Goal: Transaction & Acquisition: Download file/media

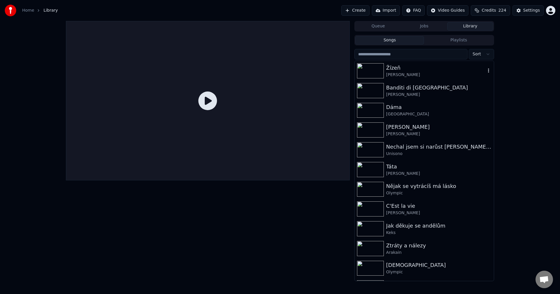
click at [417, 72] on div "[PERSON_NAME]" at bounding box center [436, 75] width 100 height 6
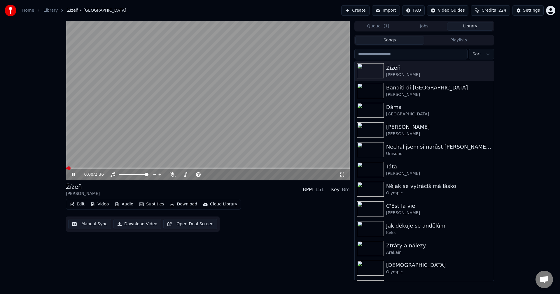
click at [97, 203] on button "Video" at bounding box center [99, 204] width 23 height 8
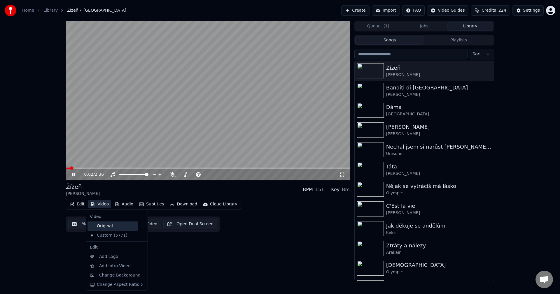
click at [104, 222] on div "Original" at bounding box center [113, 226] width 50 height 9
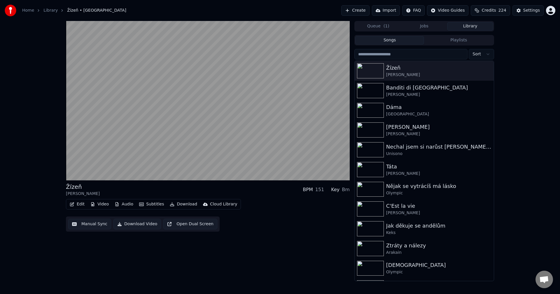
click at [129, 205] on button "Audio" at bounding box center [123, 204] width 23 height 8
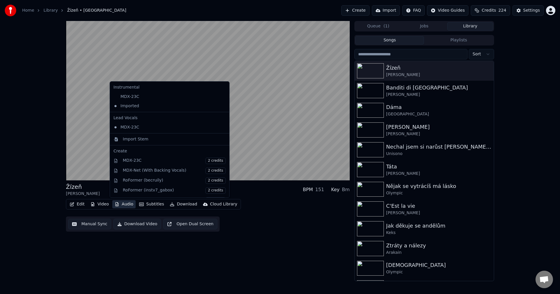
click at [129, 205] on button "Audio" at bounding box center [123, 204] width 23 height 8
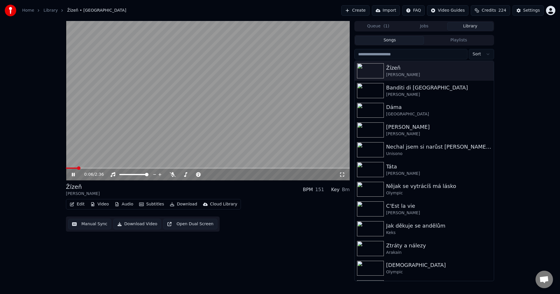
click at [73, 174] on icon at bounding box center [78, 174] width 14 height 5
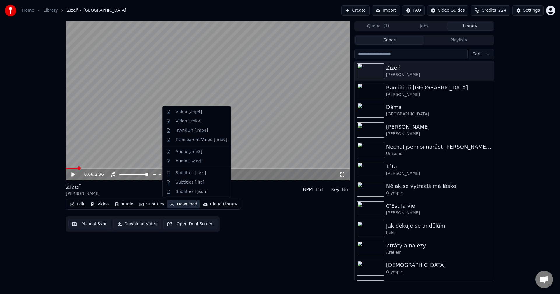
click at [177, 204] on button "Download" at bounding box center [183, 204] width 32 height 8
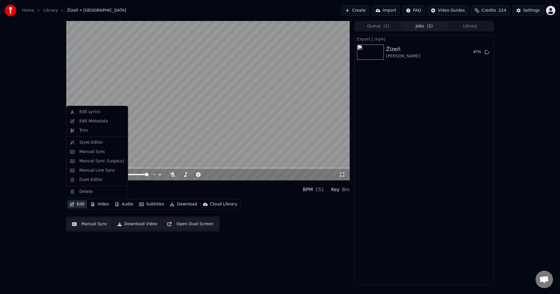
click at [81, 203] on button "Edit" at bounding box center [77, 204] width 20 height 8
click at [101, 124] on div "Edit Metadata" at bounding box center [93, 121] width 29 height 6
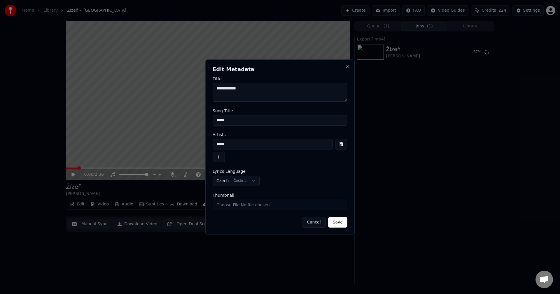
drag, startPoint x: 242, startPoint y: 124, endPoint x: 140, endPoint y: 121, distance: 102.2
click at [140, 121] on body "**********" at bounding box center [280, 147] width 560 height 294
drag, startPoint x: 233, startPoint y: 144, endPoint x: 169, endPoint y: 145, distance: 63.9
click at [176, 145] on body "**********" at bounding box center [280, 147] width 560 height 294
drag, startPoint x: 234, startPoint y: 122, endPoint x: 128, endPoint y: 117, distance: 105.7
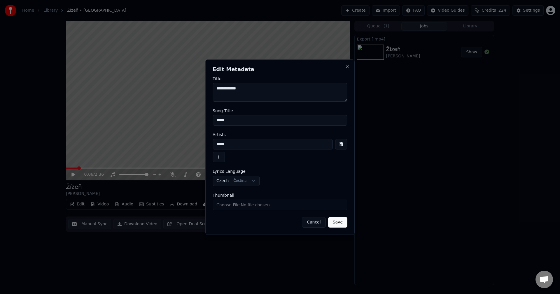
click at [130, 117] on body "**********" at bounding box center [280, 147] width 560 height 294
click at [347, 69] on button "Close" at bounding box center [347, 66] width 5 height 5
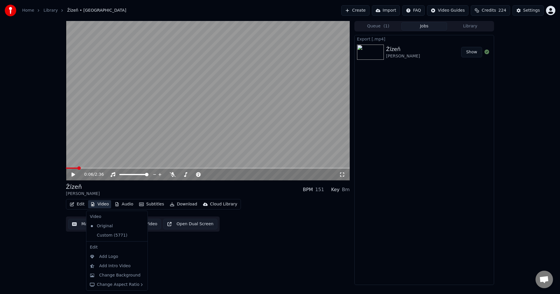
click at [102, 205] on button "Video" at bounding box center [99, 204] width 23 height 8
click at [107, 238] on div "Custom (5771)" at bounding box center [113, 235] width 50 height 9
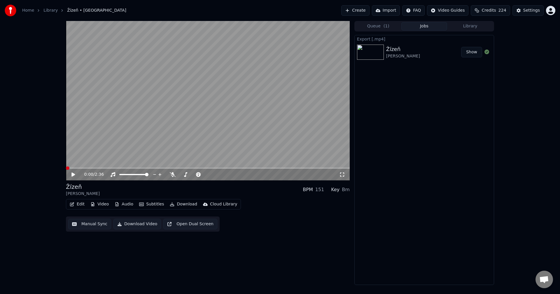
click at [122, 205] on button "Audio" at bounding box center [123, 204] width 23 height 8
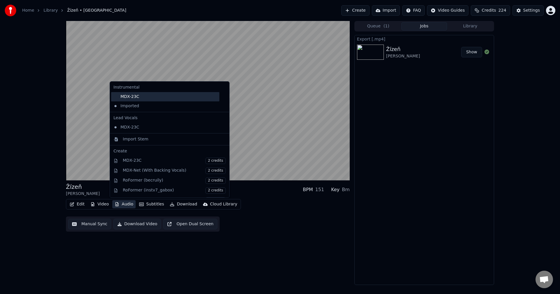
click at [151, 100] on div "MDX-23C" at bounding box center [165, 96] width 108 height 9
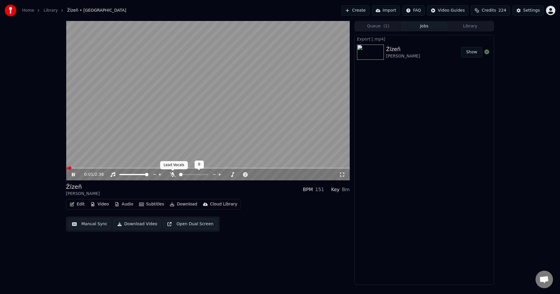
click at [172, 174] on icon at bounding box center [173, 174] width 6 height 5
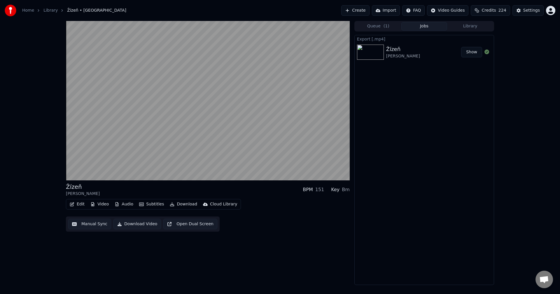
click at [115, 252] on div "Žízeň [PERSON_NAME] BPM 151 Key Bm Edit Video Audio Subtitles Download Cloud Li…" at bounding box center [208, 153] width 284 height 264
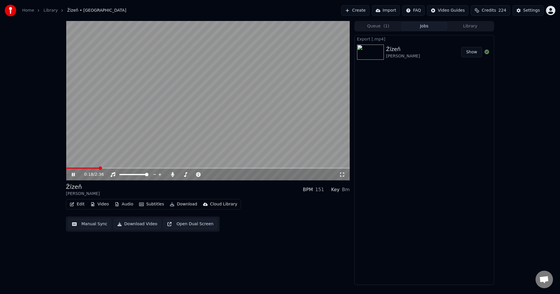
click at [74, 174] on icon at bounding box center [78, 174] width 14 height 5
click at [185, 205] on button "Download" at bounding box center [183, 204] width 32 height 8
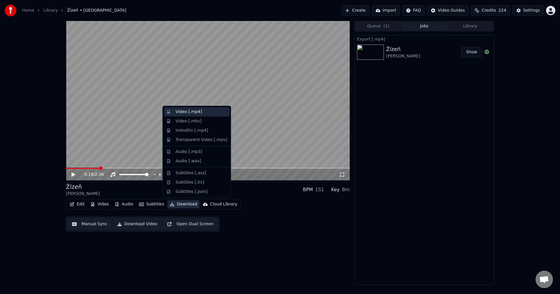
click at [190, 113] on div "Video [.mp4]" at bounding box center [189, 112] width 26 height 6
